Goal: Task Accomplishment & Management: Complete application form

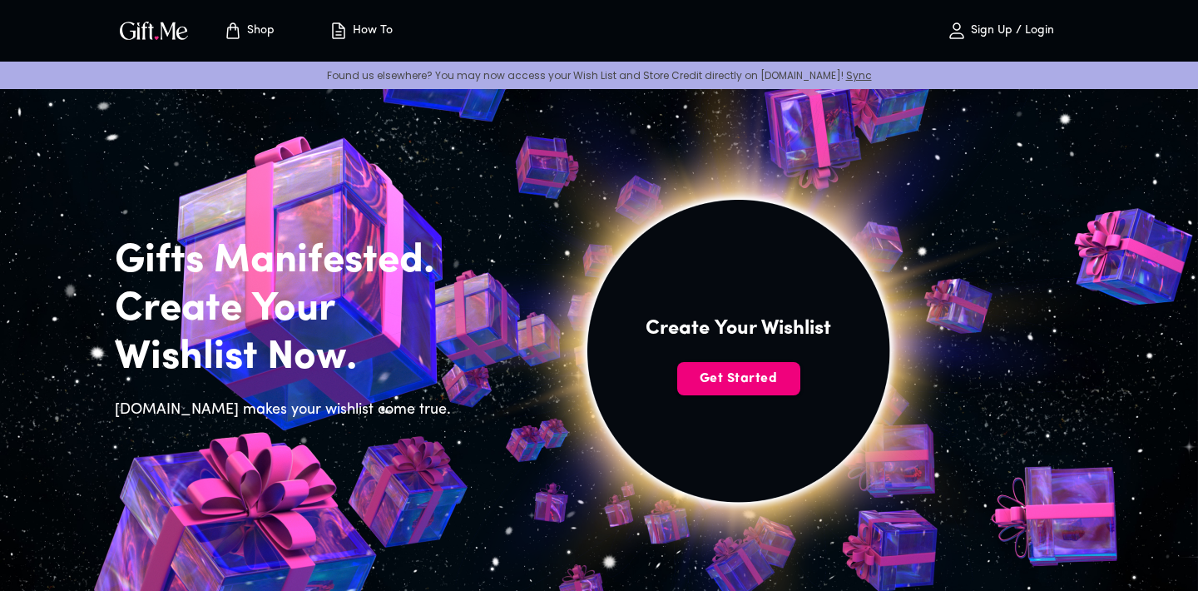
click at [750, 374] on span "Get Started" at bounding box center [738, 378] width 123 height 18
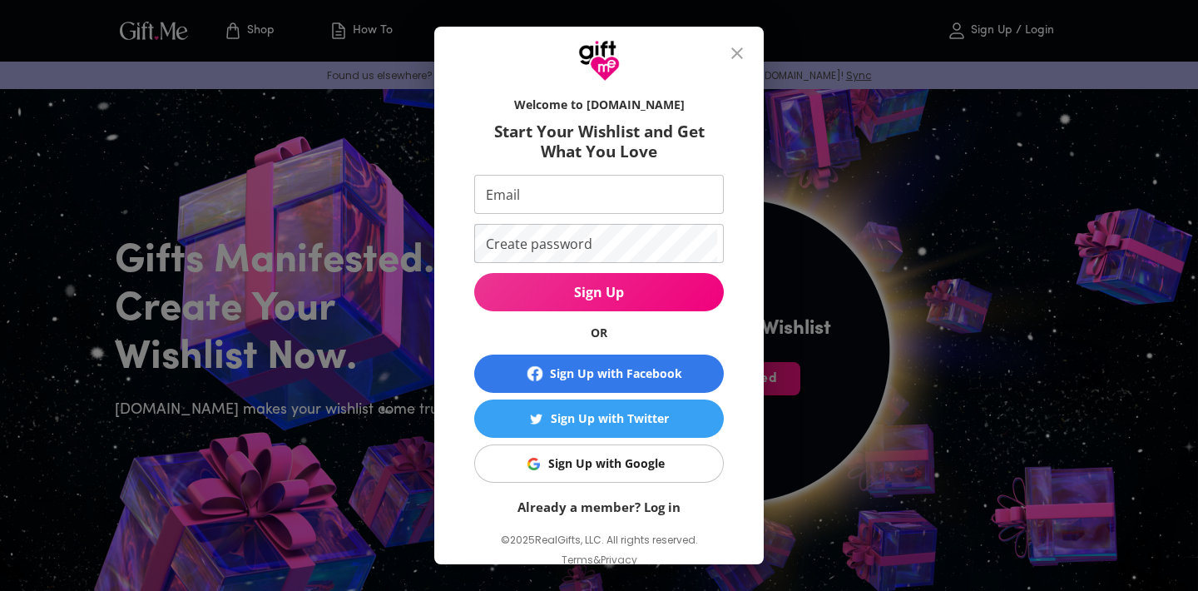
click at [658, 297] on span "Sign Up" at bounding box center [599, 292] width 250 height 18
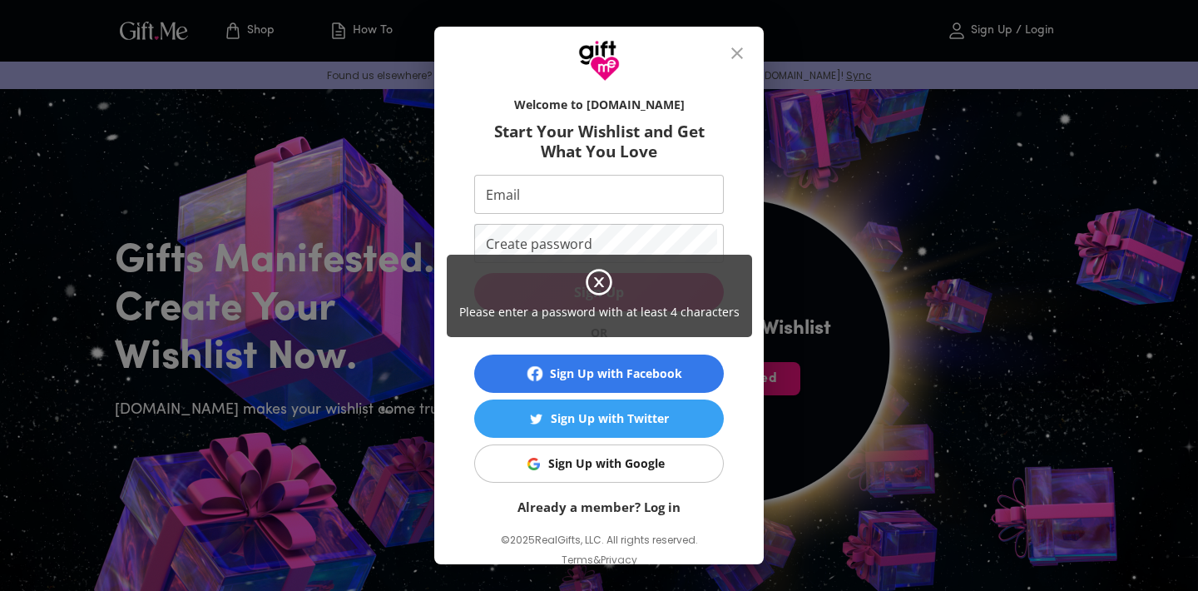
click at [794, 272] on div "Please enter a password with at least 4 characters" at bounding box center [599, 295] width 1198 height 591
click at [657, 456] on div "Please enter a password with at least 4 characters" at bounding box center [599, 295] width 1198 height 591
click at [638, 468] on div "Please enter a password with at least 4 characters" at bounding box center [599, 295] width 1198 height 591
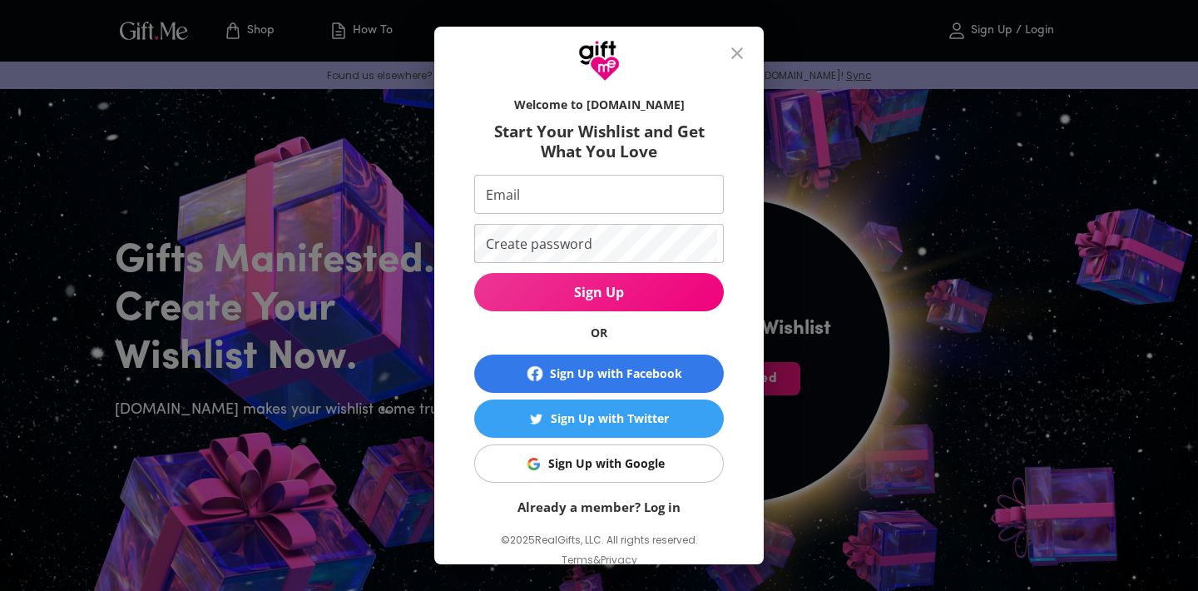
click at [642, 457] on div "Sign Up with Google" at bounding box center [606, 463] width 116 height 18
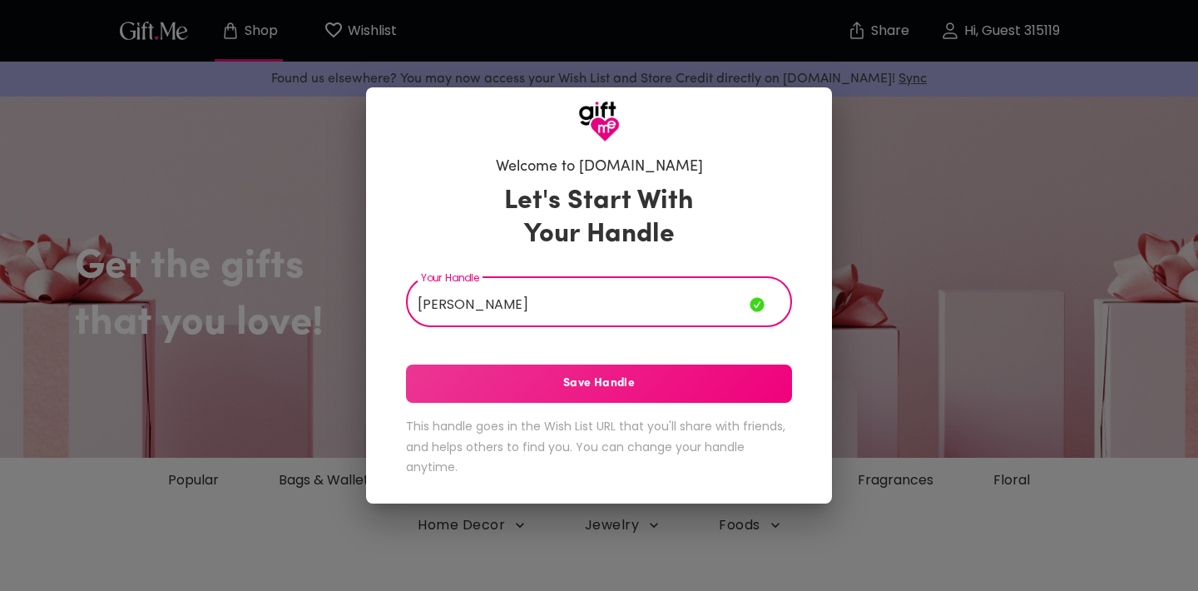
type input "[PERSON_NAME]"
click at [618, 391] on span "Save Handle" at bounding box center [599, 383] width 386 height 18
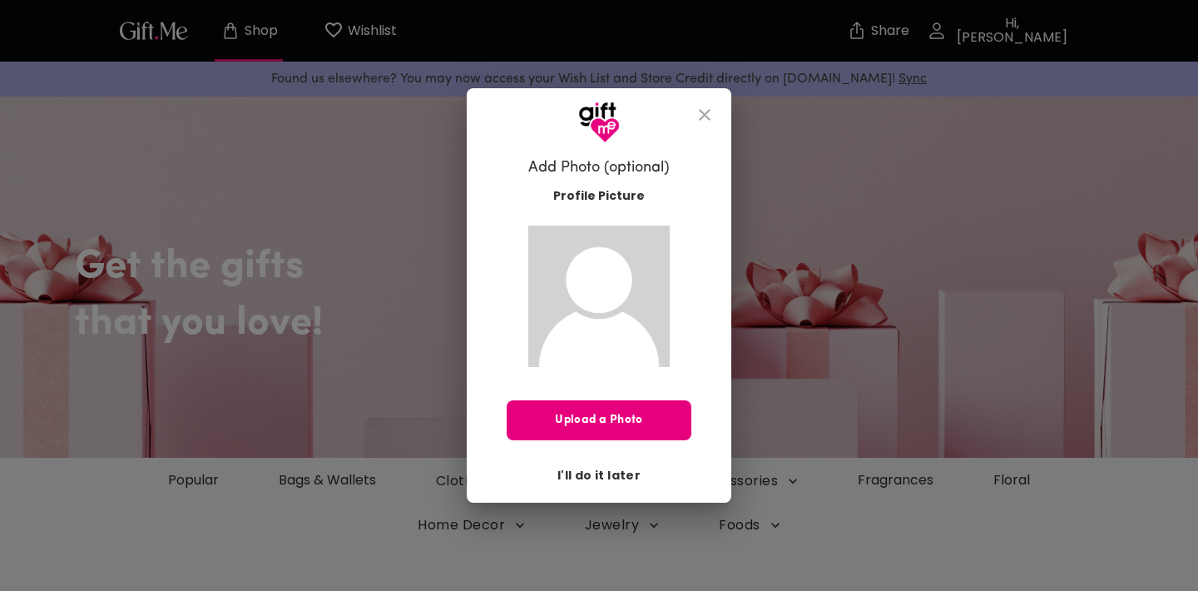
click at [596, 479] on span "I'll do it later" at bounding box center [598, 475] width 83 height 18
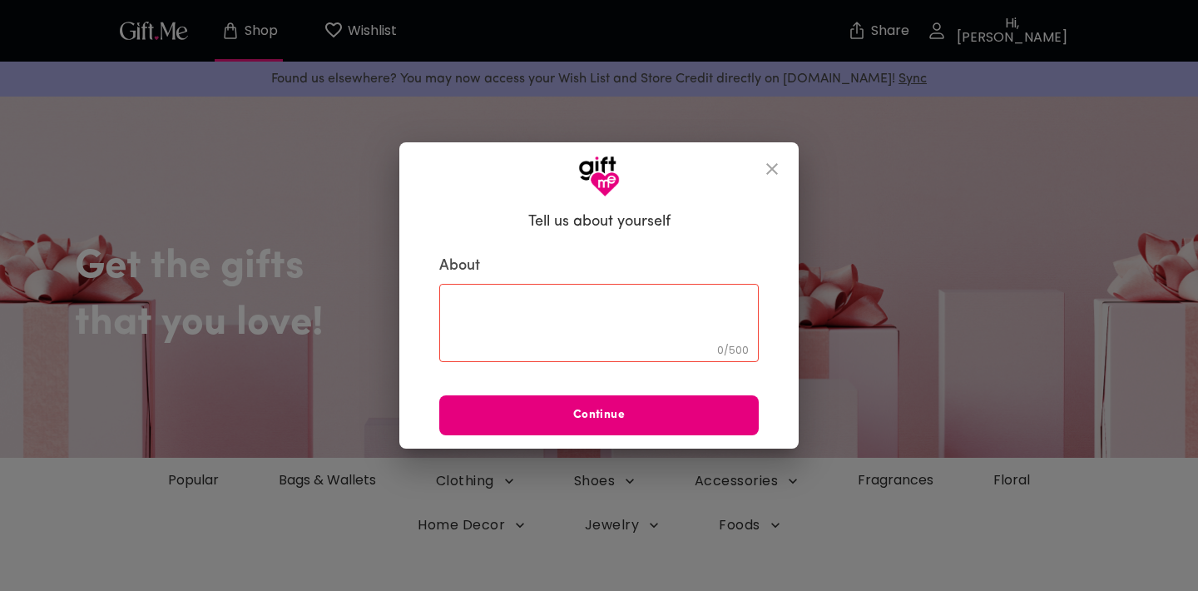
click at [769, 172] on icon "close" at bounding box center [772, 169] width 12 height 12
